Goal: Task Accomplishment & Management: Manage account settings

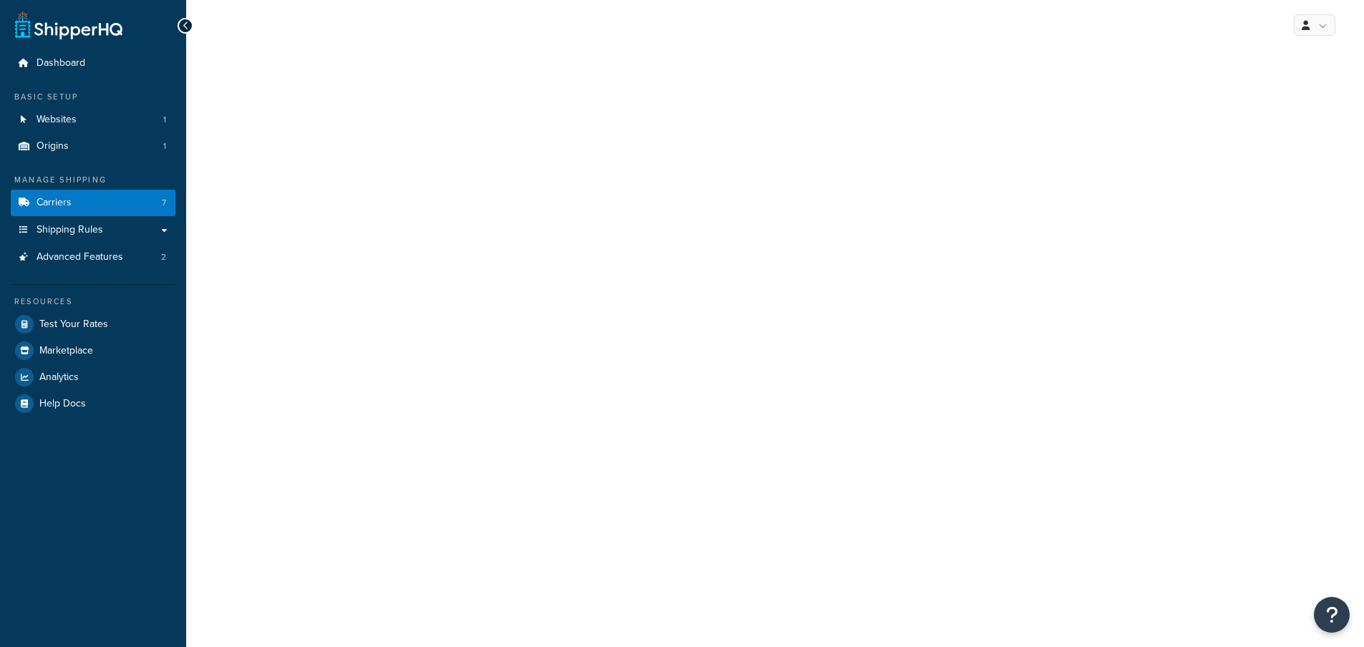
select select "25"
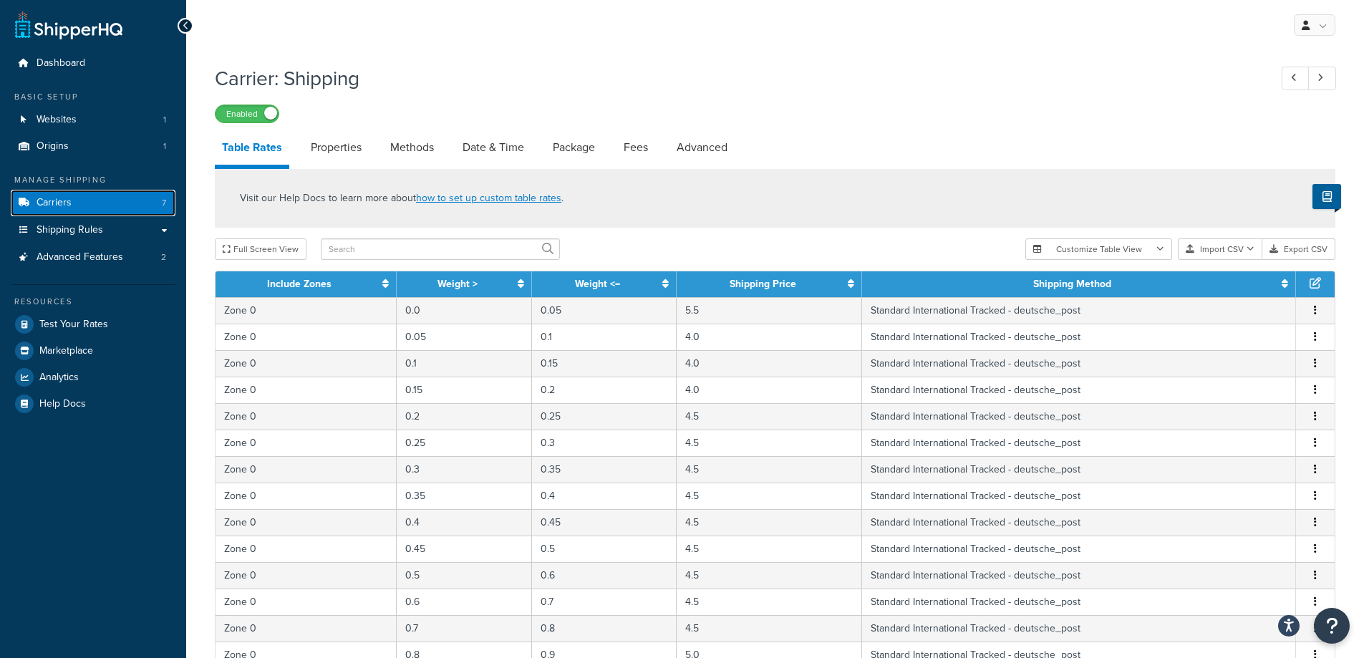
click at [72, 205] on link "Carriers 7" at bounding box center [93, 203] width 165 height 26
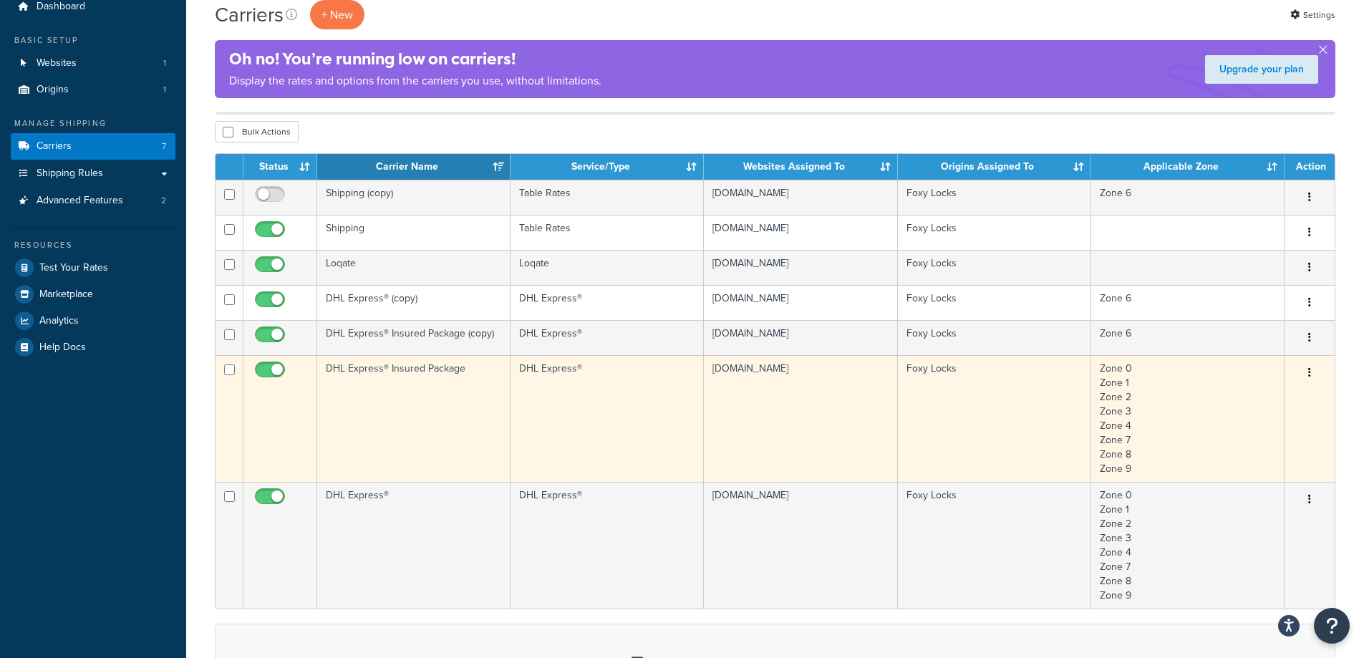
scroll to position [24, 0]
